Goal: Task Accomplishment & Management: Complete application form

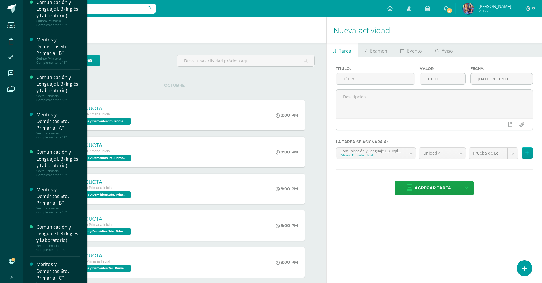
scroll to position [792, 0]
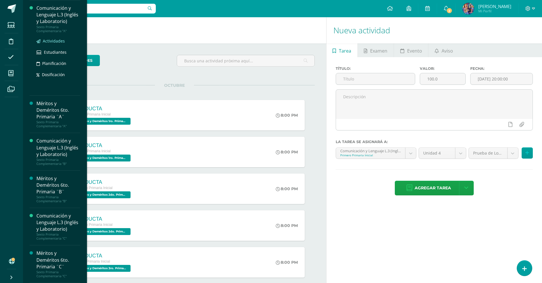
click at [51, 44] on span "Actividades" at bounding box center [54, 40] width 22 height 5
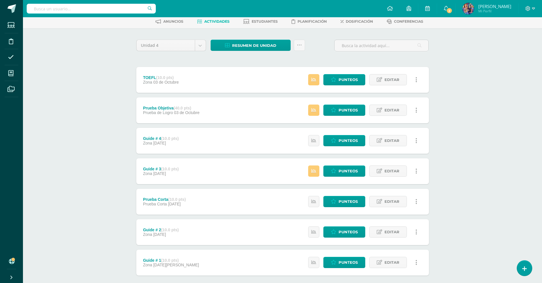
scroll to position [57, 0]
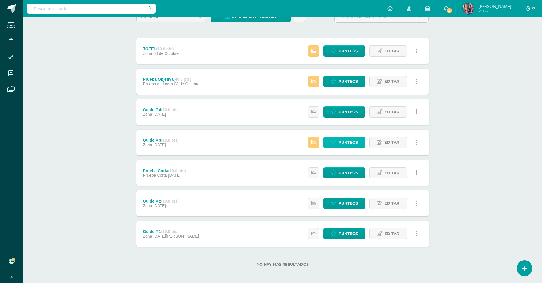
click at [346, 143] on span "Punteos" at bounding box center [348, 142] width 19 height 11
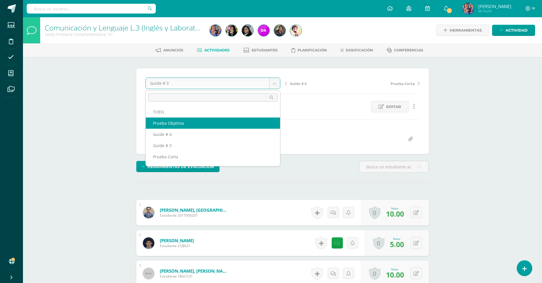
select select "/dashboard/teacher/grade-activity/178368/"
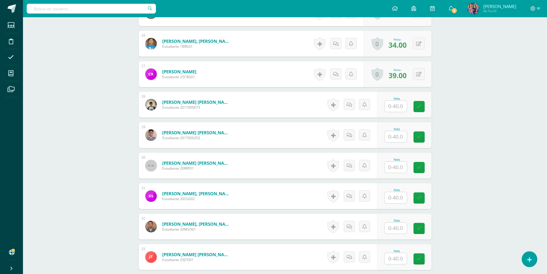
scroll to position [954, 0]
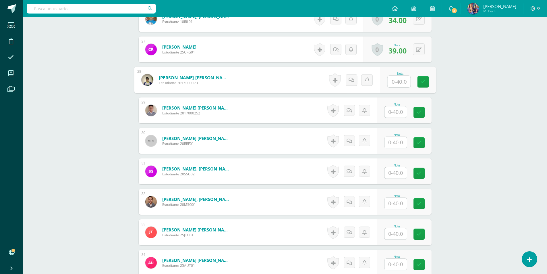
click at [394, 84] on input "text" at bounding box center [398, 81] width 23 height 11
type input "40"
type input "20"
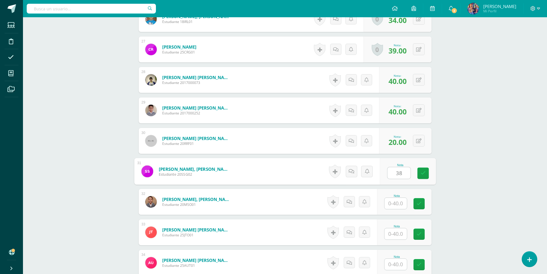
type input "38"
type input "40"
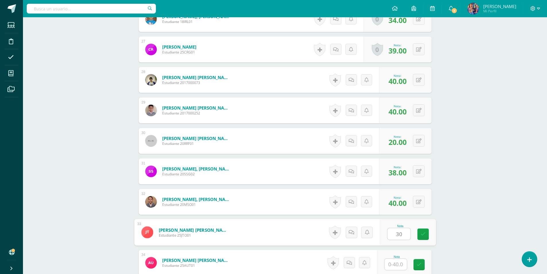
type input "30"
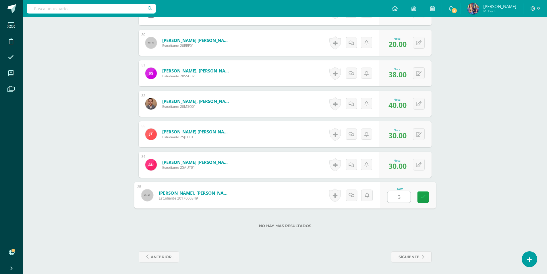
type input "30"
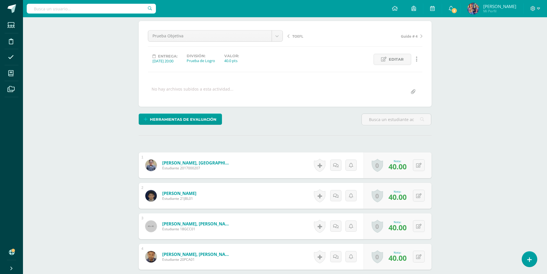
scroll to position [0, 0]
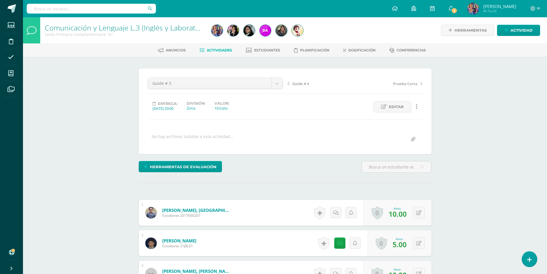
scroll to position [0, 0]
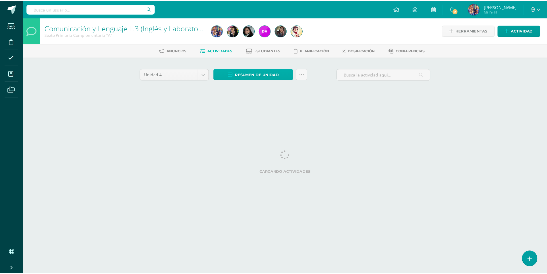
scroll to position [0, 4]
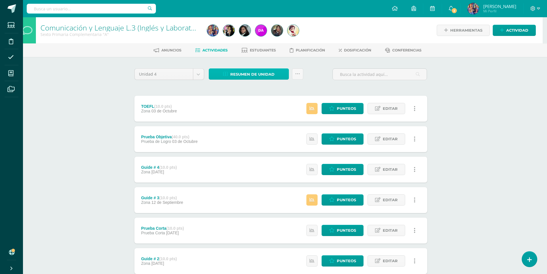
click at [246, 75] on span "Resumen de unidad" at bounding box center [252, 74] width 44 height 11
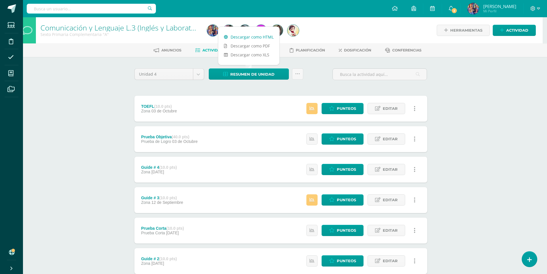
click at [247, 38] on link "Descargar como HTML" at bounding box center [248, 36] width 61 height 9
click at [344, 138] on span "Punteos" at bounding box center [346, 138] width 19 height 11
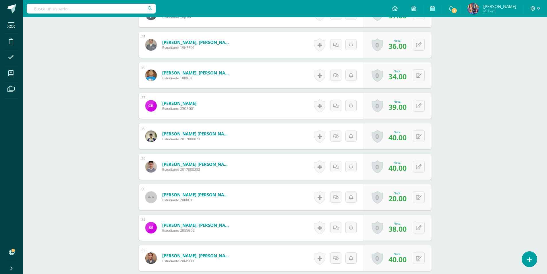
scroll to position [955, 0]
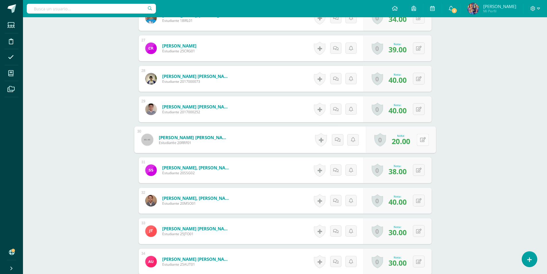
click at [416, 139] on button at bounding box center [422, 139] width 12 height 12
type input "30"
click at [420, 170] on icon at bounding box center [423, 169] width 6 height 5
type input "40"
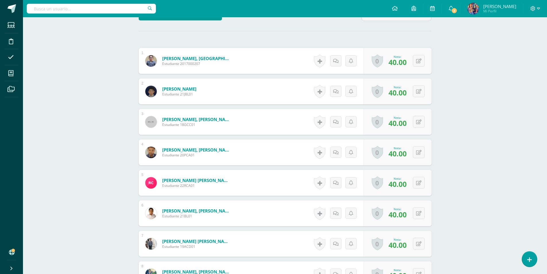
scroll to position [8, 0]
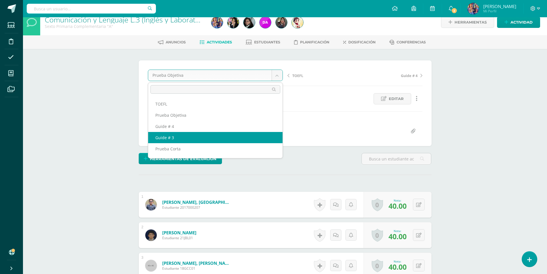
select select "/dashboard/teacher/grade-activity/178360/"
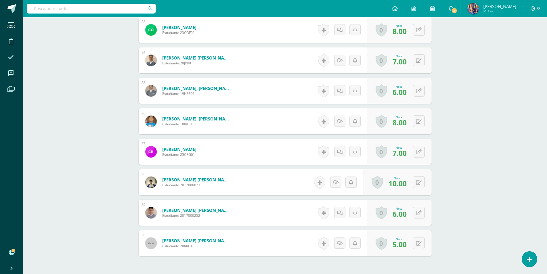
scroll to position [898, 0]
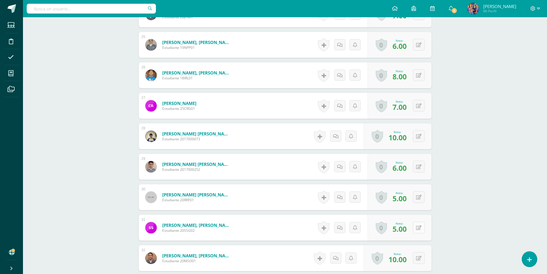
click at [420, 228] on icon at bounding box center [418, 227] width 5 height 5
type input "10"
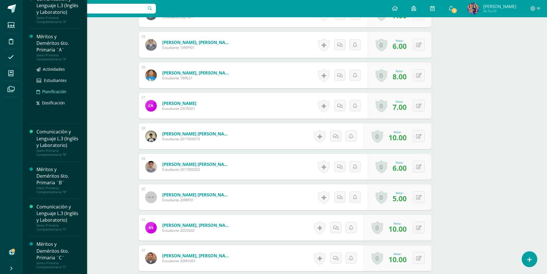
scroll to position [861, 0]
click at [55, 109] on span "Actividades" at bounding box center [54, 106] width 22 height 5
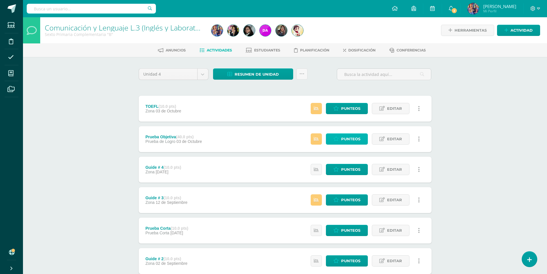
click at [340, 137] on link "Punteos" at bounding box center [347, 138] width 42 height 11
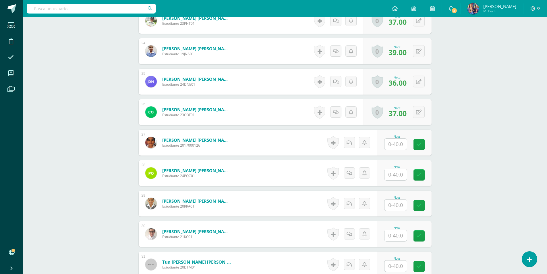
scroll to position [918, 0]
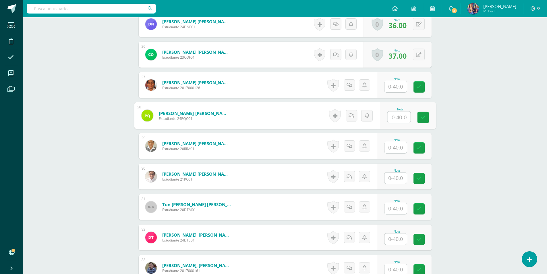
click at [393, 119] on input "text" at bounding box center [398, 116] width 23 height 11
click at [397, 87] on input "text" at bounding box center [395, 86] width 22 height 11
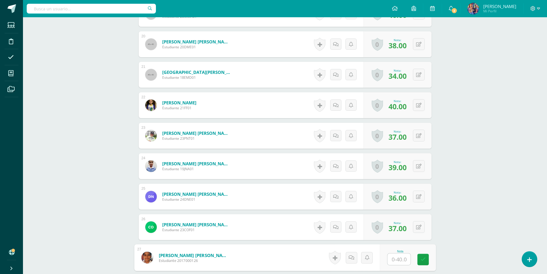
scroll to position [861, 0]
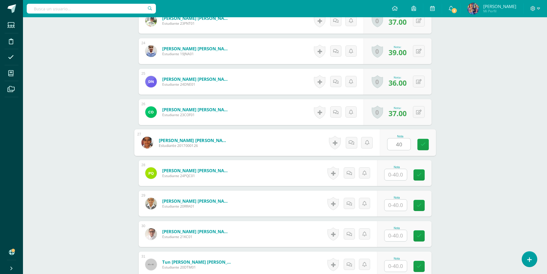
type input "40"
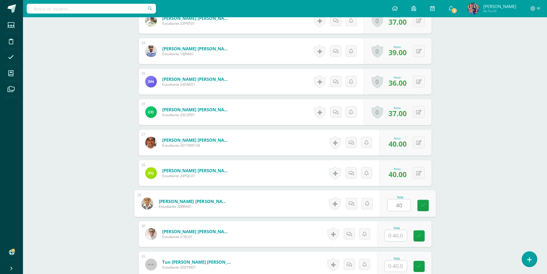
type input "40"
type input "39"
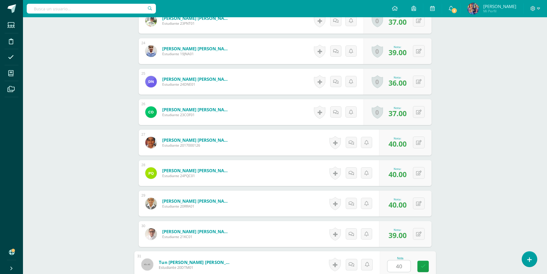
type input "40"
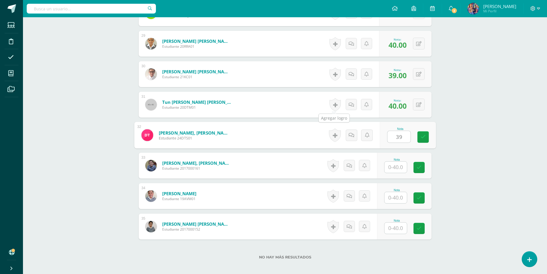
type input "39"
type input "40"
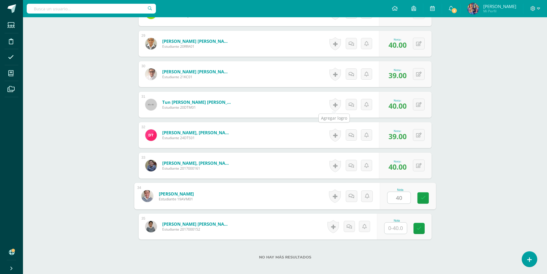
type input "40"
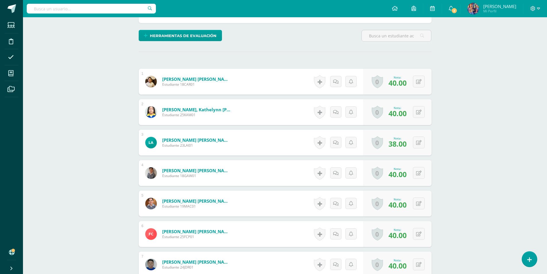
scroll to position [0, 0]
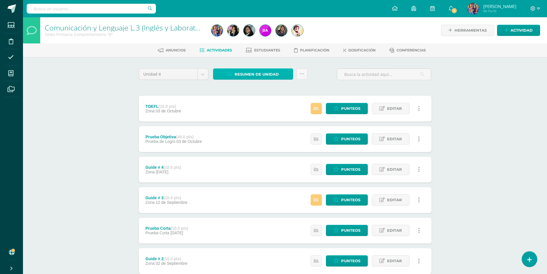
click at [257, 73] on span "Resumen de unidad" at bounding box center [256, 74] width 44 height 11
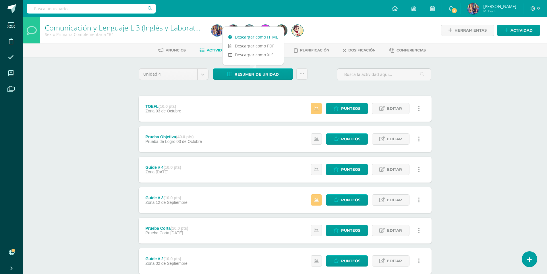
click at [255, 37] on link "Descargar como HTML" at bounding box center [252, 36] width 61 height 9
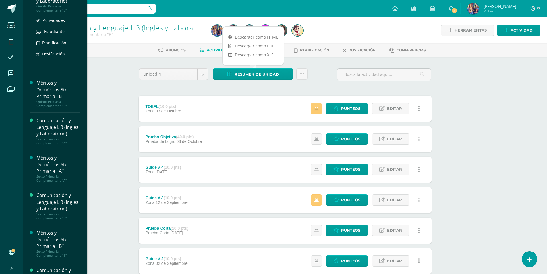
scroll to position [718, 0]
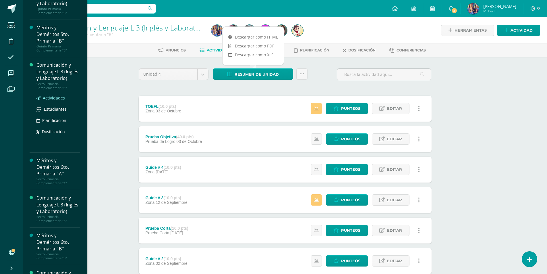
click at [52, 100] on span "Actividades" at bounding box center [54, 97] width 22 height 5
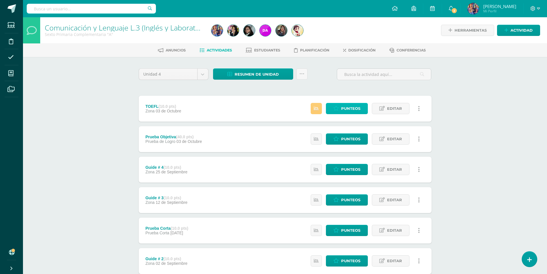
click at [345, 108] on span "Punteos" at bounding box center [350, 108] width 19 height 11
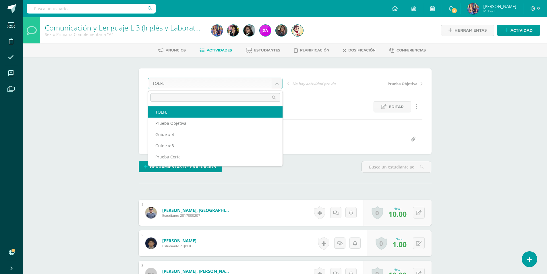
scroll to position [0, 0]
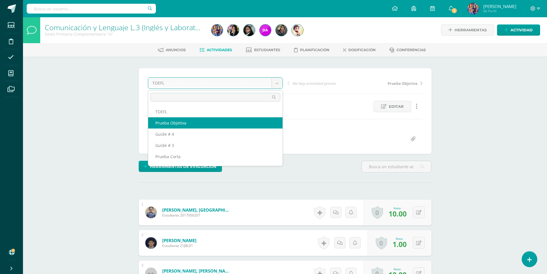
select select "/dashboard/teacher/grade-activity/178368/"
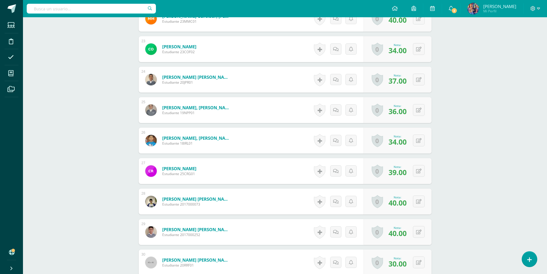
scroll to position [898, 0]
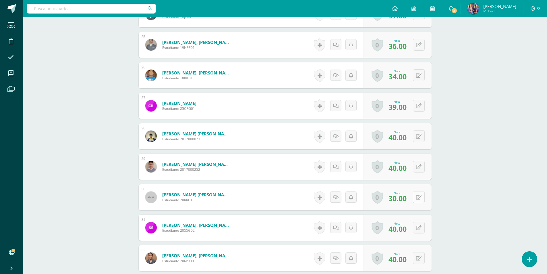
click at [417, 194] on button at bounding box center [419, 197] width 12 height 12
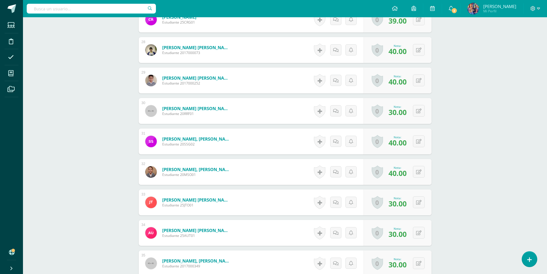
scroll to position [1013, 0]
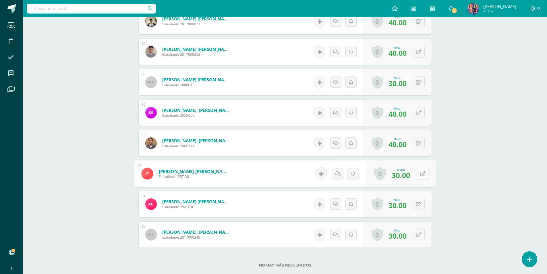
click at [420, 172] on icon at bounding box center [423, 173] width 6 height 5
type input "40"
click at [418, 203] on button at bounding box center [419, 204] width 12 height 12
type input "28.00"
click at [419, 204] on icon at bounding box center [418, 203] width 5 height 5
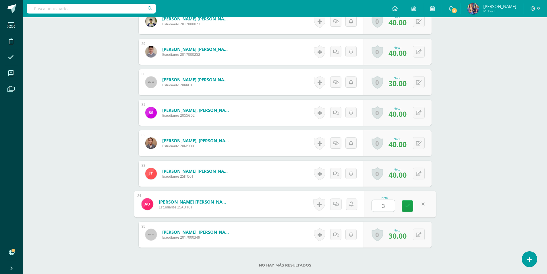
type input "38"
click at [418, 232] on button at bounding box center [419, 234] width 12 height 12
type input "38"
drag, startPoint x: 465, startPoint y: 191, endPoint x: 465, endPoint y: 187, distance: 3.4
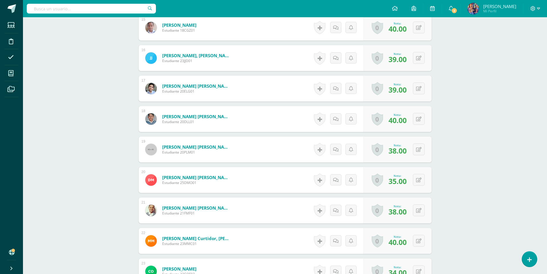
scroll to position [582, 0]
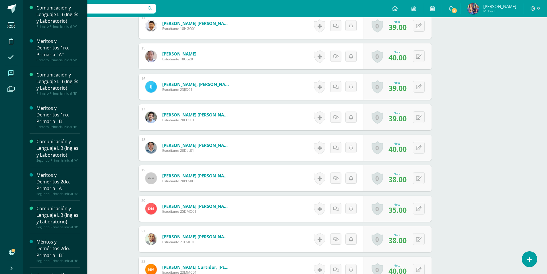
click at [12, 72] on icon at bounding box center [10, 73] width 5 height 6
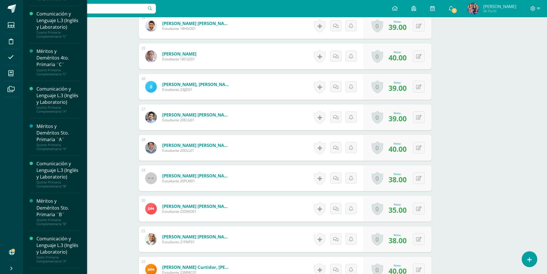
scroll to position [601, 0]
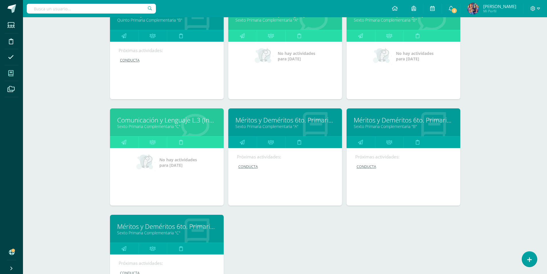
scroll to position [933, 0]
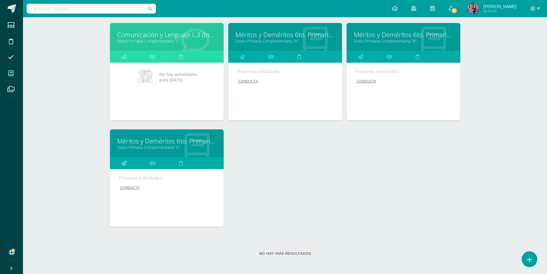
click at [118, 161] on link at bounding box center [124, 162] width 28 height 11
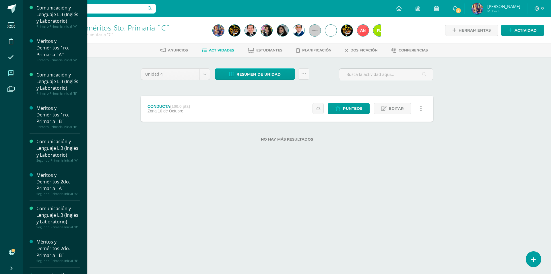
click at [14, 75] on span at bounding box center [11, 73] width 13 height 13
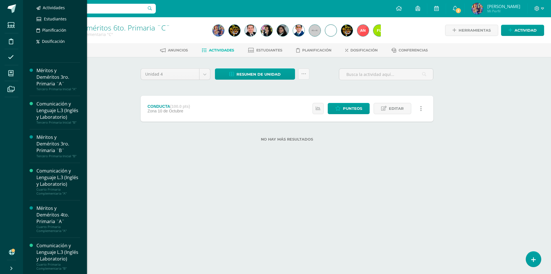
scroll to position [439, 0]
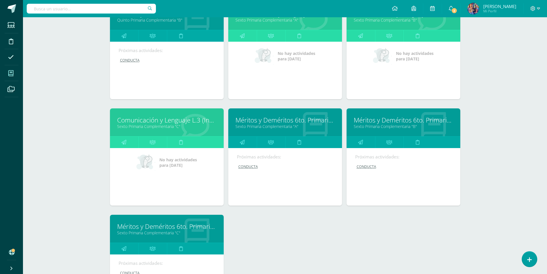
scroll to position [933, 0]
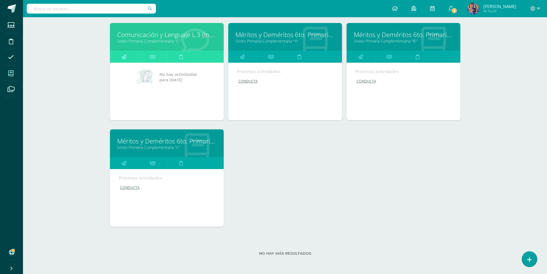
click at [128, 56] on link at bounding box center [124, 56] width 28 height 11
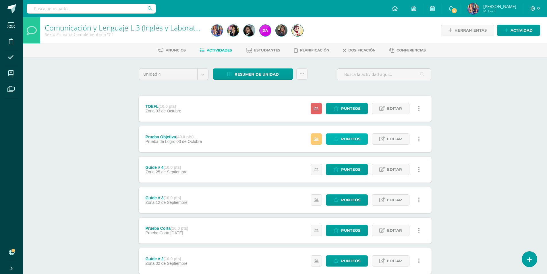
click at [347, 138] on span "Punteos" at bounding box center [350, 138] width 19 height 11
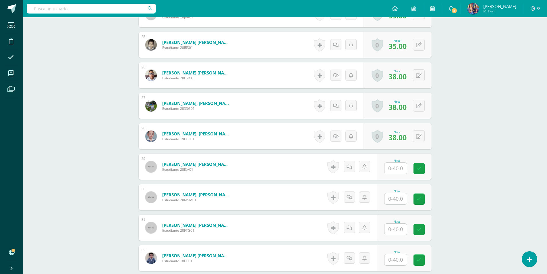
scroll to position [1013, 0]
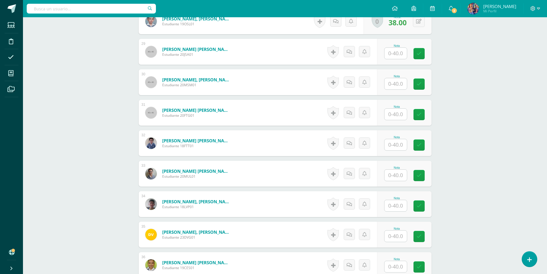
click at [393, 55] on input "text" at bounding box center [395, 53] width 22 height 11
type input "40"
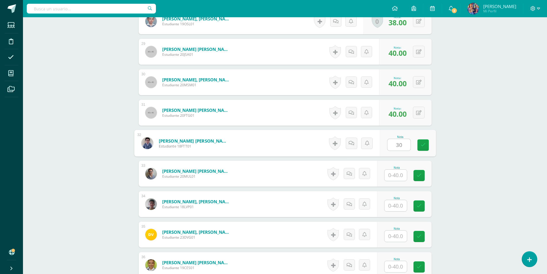
type input "30"
type input "39"
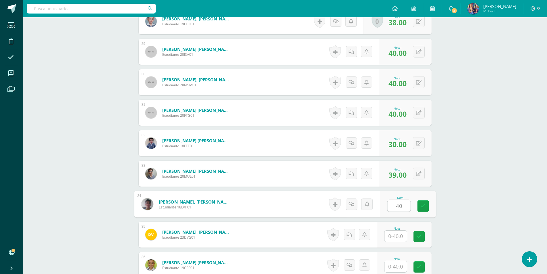
type input "40"
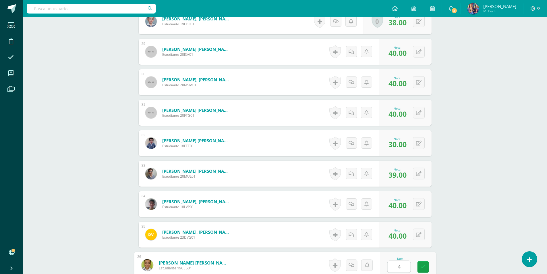
type input "40"
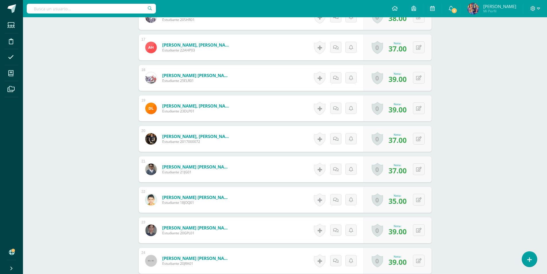
scroll to position [891, 0]
